Goal: Entertainment & Leisure: Consume media (video, audio)

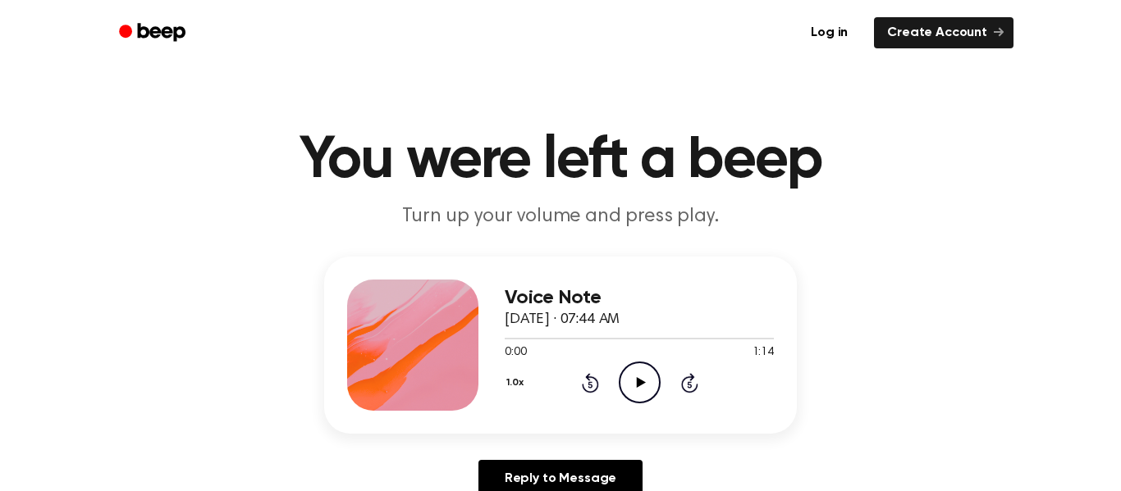
click at [634, 395] on icon "Play Audio" at bounding box center [640, 383] width 42 height 42
click at [642, 377] on icon "Pause Audio" at bounding box center [640, 383] width 42 height 42
click at [642, 377] on icon "Play Audio" at bounding box center [640, 383] width 42 height 42
click at [589, 376] on icon "Rewind 5 seconds" at bounding box center [590, 382] width 18 height 21
click at [593, 381] on icon "Rewind 5 seconds" at bounding box center [590, 382] width 18 height 21
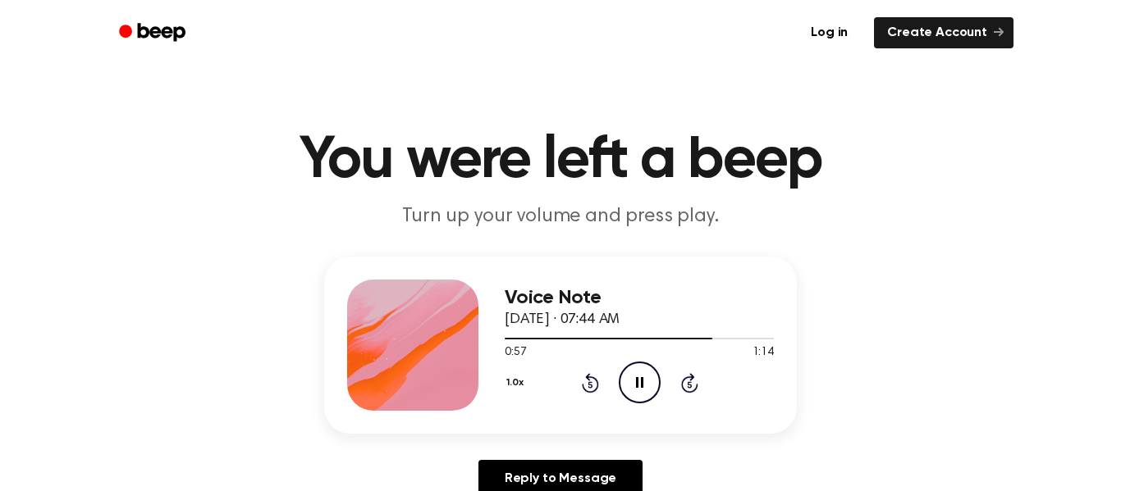
click at [633, 376] on icon "Pause Audio" at bounding box center [640, 383] width 42 height 42
click at [633, 376] on icon "Play Audio" at bounding box center [640, 383] width 42 height 42
click at [642, 370] on icon "Play Audio" at bounding box center [640, 383] width 42 height 42
click at [634, 376] on icon "Play Audio" at bounding box center [640, 383] width 42 height 42
click at [645, 370] on icon "Play Audio" at bounding box center [640, 383] width 42 height 42
